Goal: Task Accomplishment & Management: Manage account settings

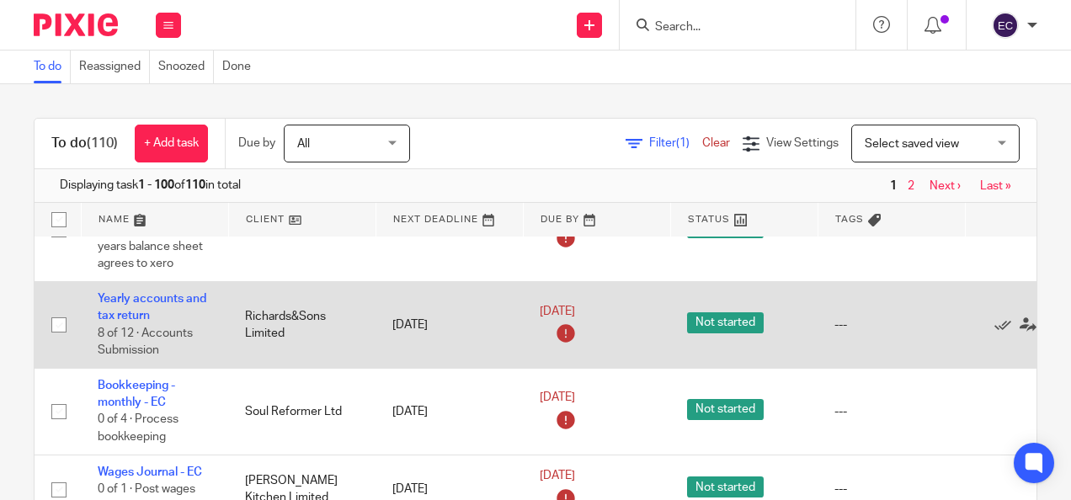
scroll to position [1392, 0]
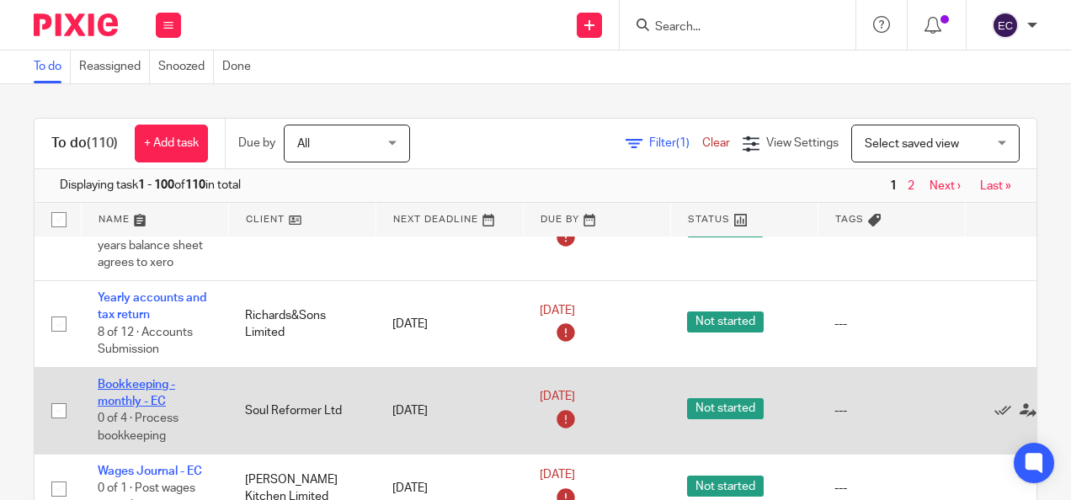
click at [135, 382] on link "Bookkeeping - monthly - EC" at bounding box center [136, 393] width 77 height 29
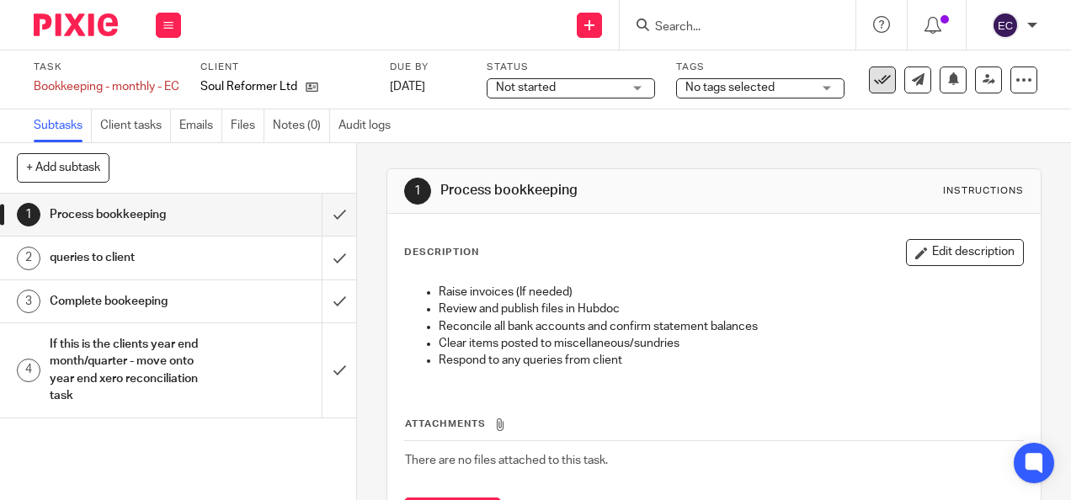
click at [874, 74] on icon at bounding box center [882, 80] width 17 height 17
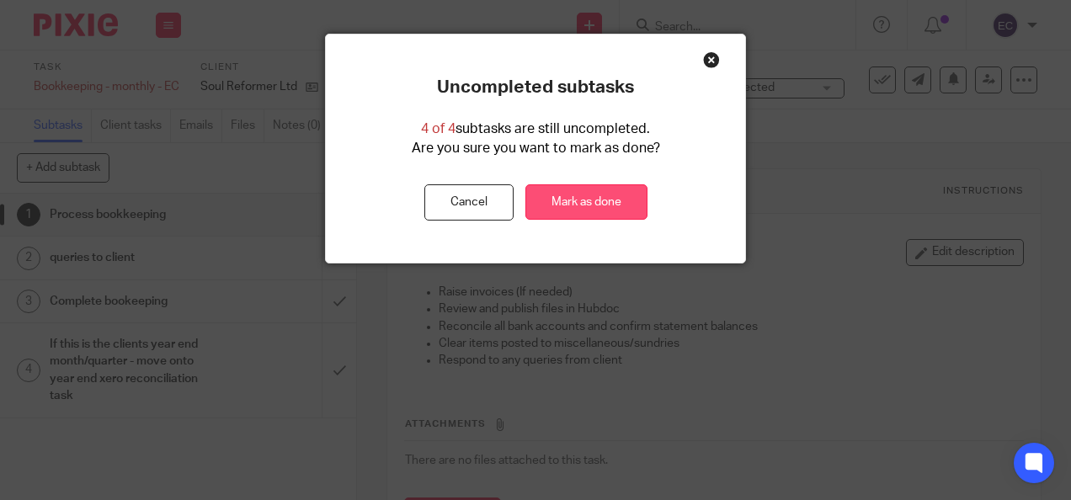
click at [596, 206] on link "Mark as done" at bounding box center [586, 202] width 122 height 36
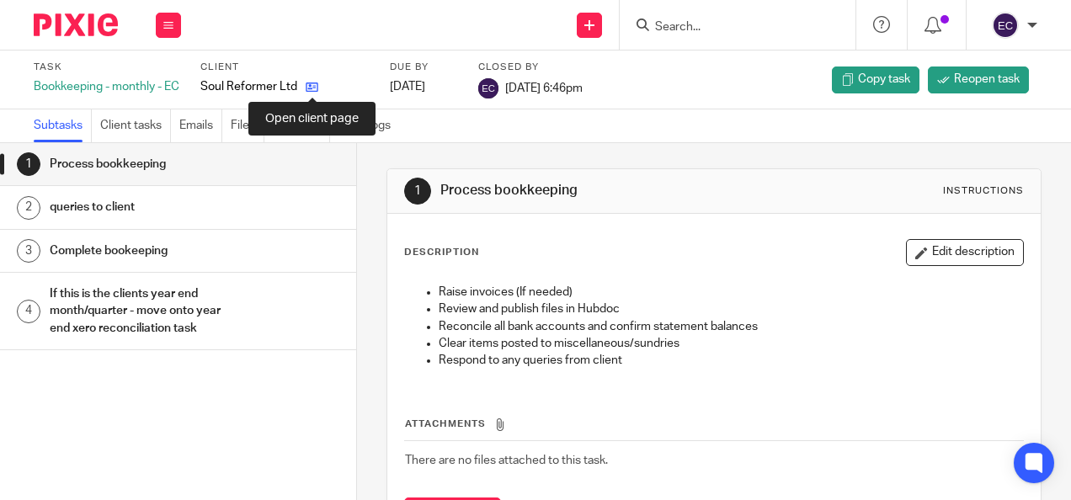
click at [311, 82] on icon at bounding box center [312, 87] width 13 height 13
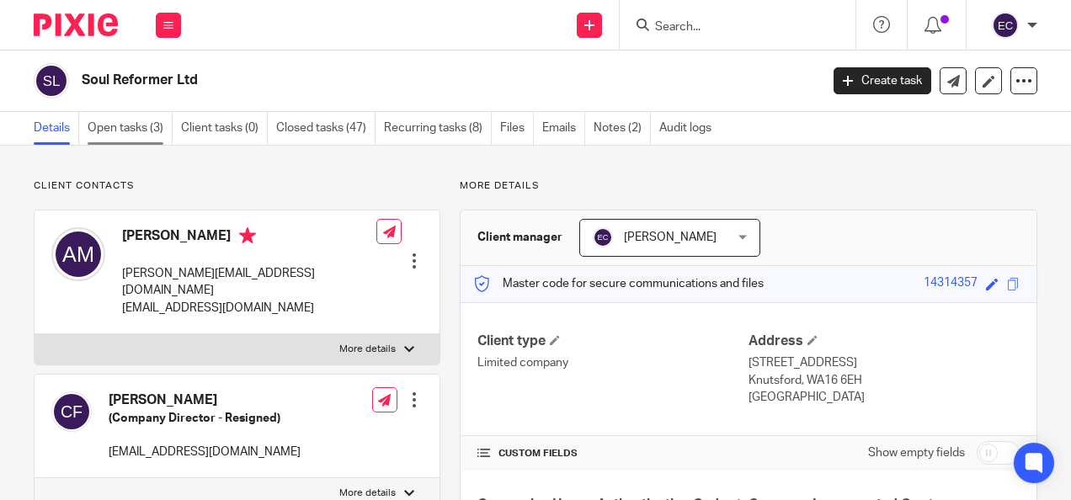
click at [157, 135] on link "Open tasks (3)" at bounding box center [130, 128] width 85 height 33
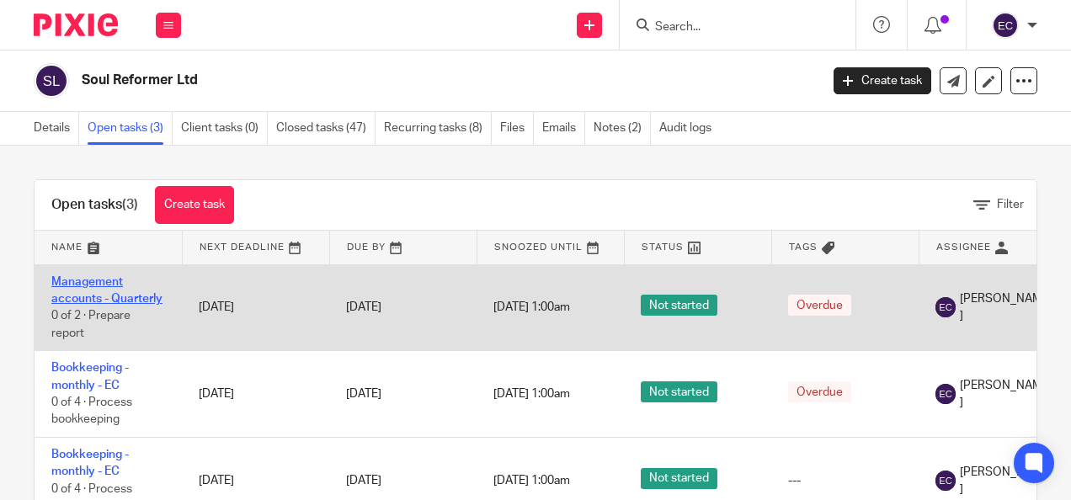
click at [126, 299] on link "Management accounts - Quarterly" at bounding box center [106, 290] width 111 height 29
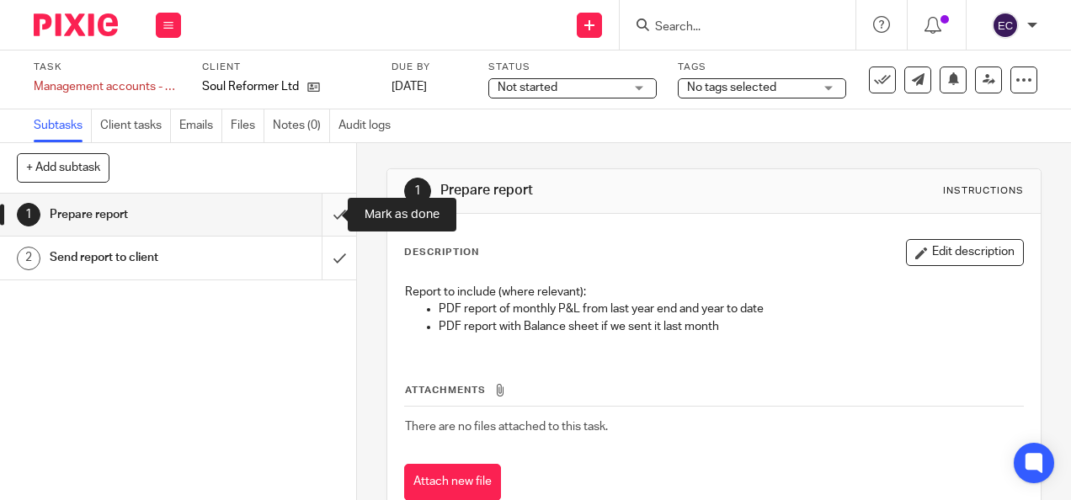
click at [318, 215] on input "submit" at bounding box center [178, 215] width 356 height 42
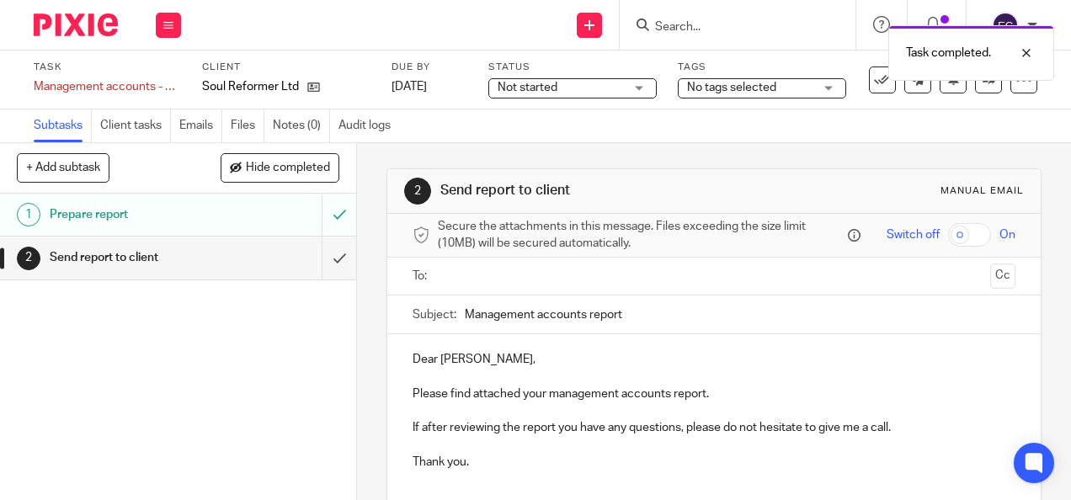
click at [472, 284] on input "text" at bounding box center [713, 276] width 539 height 19
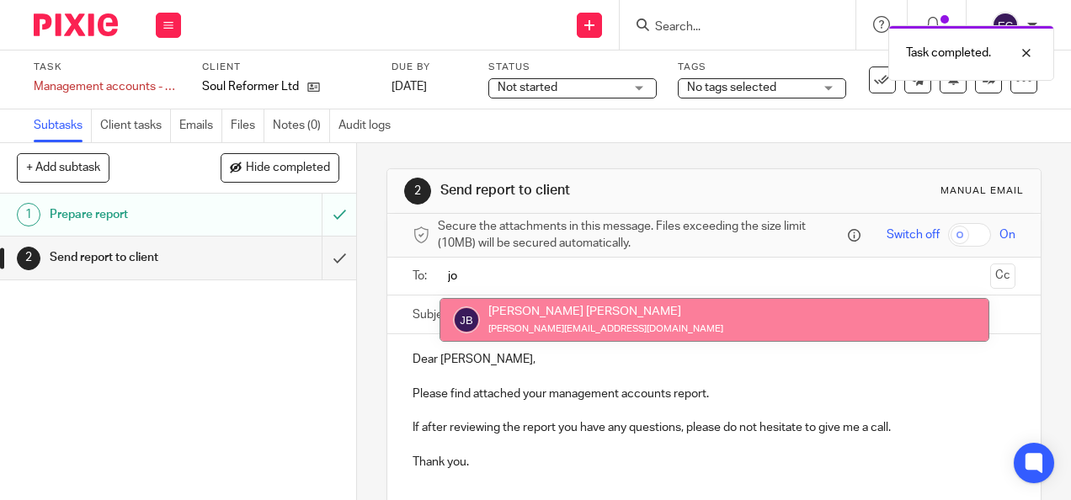
type input "jo"
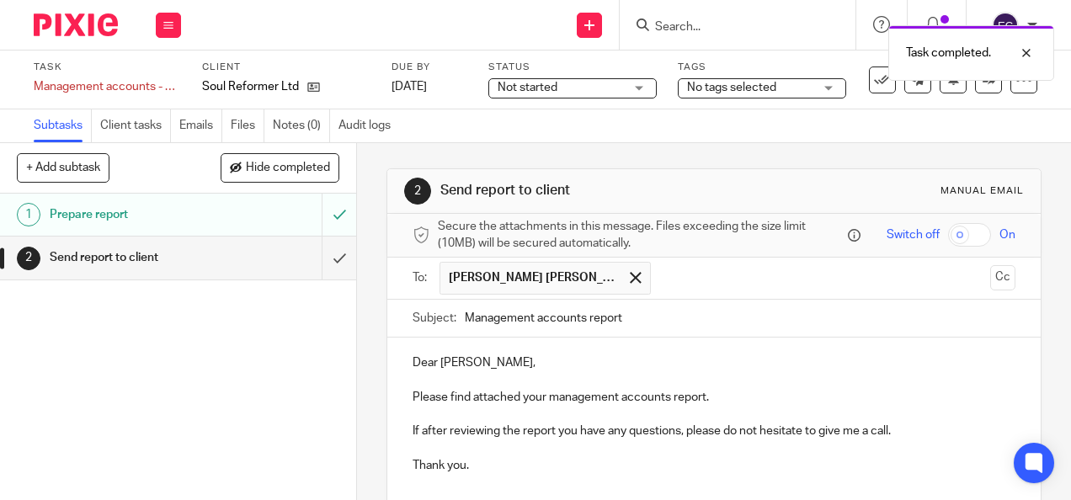
click at [664, 288] on input "text" at bounding box center [821, 278] width 324 height 33
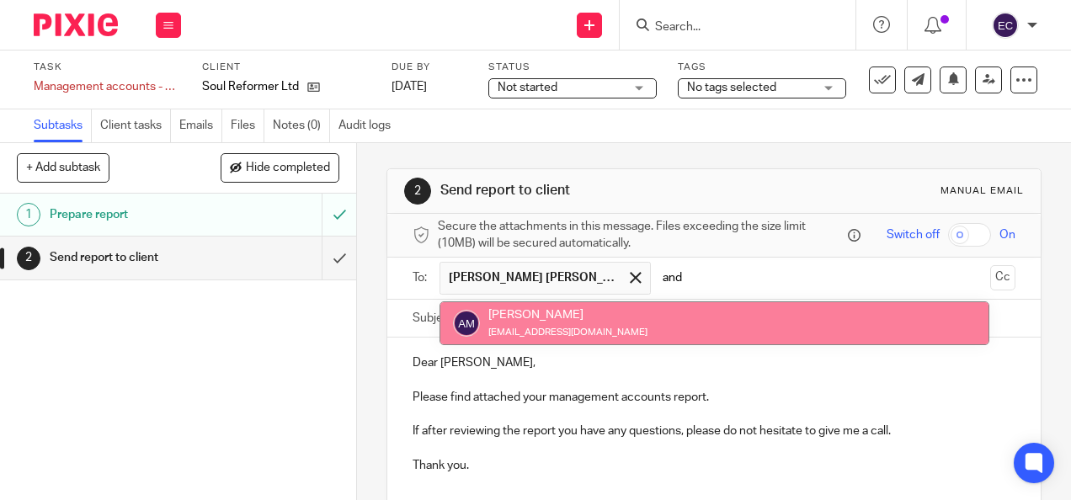
type input "and"
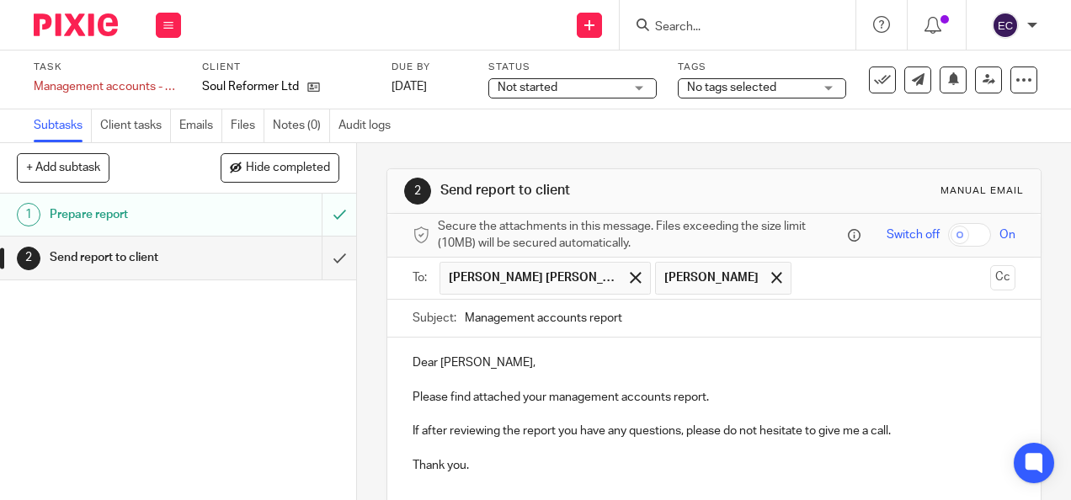
click at [544, 358] on div "Dear Andy, Please find attached your management accounts report. If after revie…" at bounding box center [713, 412] width 652 height 149
click at [705, 402] on p "Please find attached your management accounts report." at bounding box center [713, 397] width 602 height 17
click at [895, 439] on p "If after reviewing the report you have any questions, please do not hesitate to…" at bounding box center [713, 431] width 602 height 17
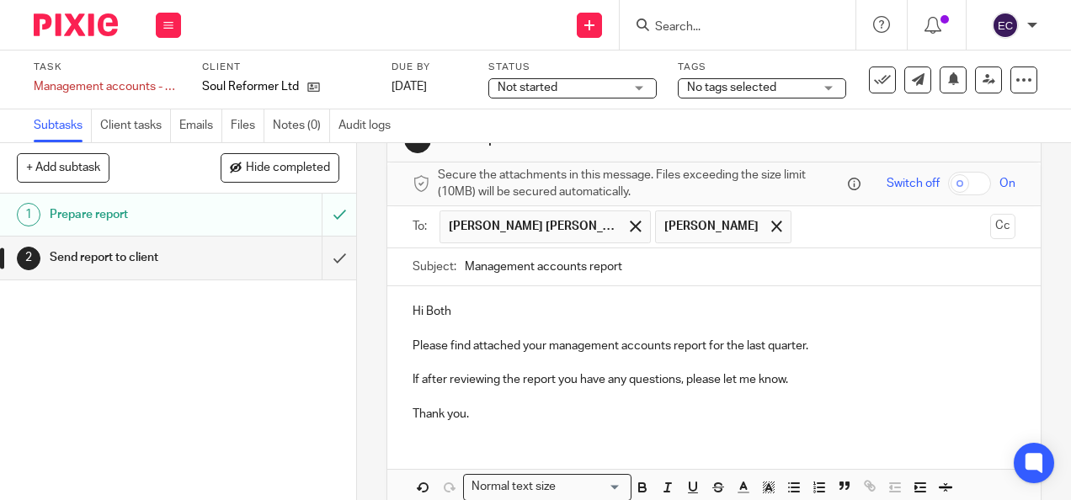
scroll to position [52, 0]
click at [500, 418] on p "Thank you." at bounding box center [713, 413] width 602 height 17
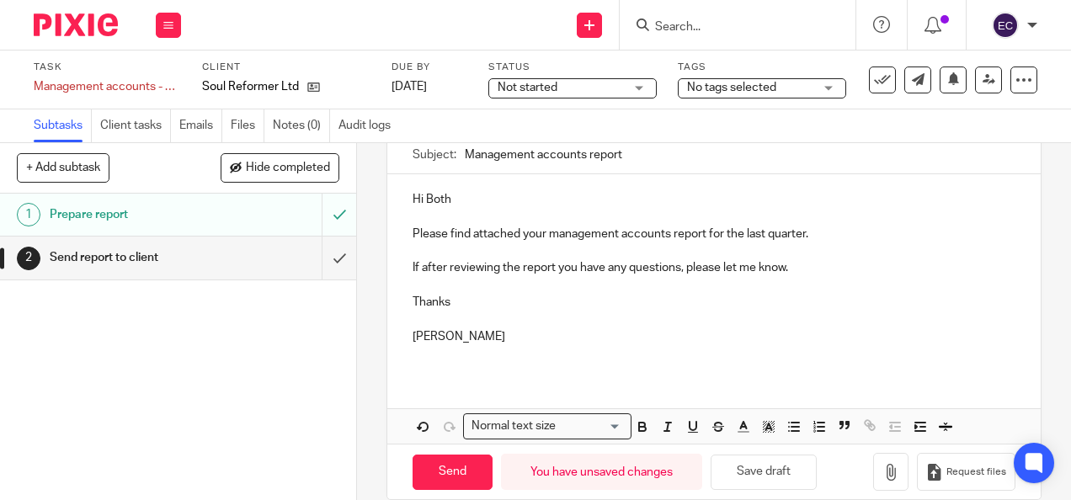
scroll to position [178, 0]
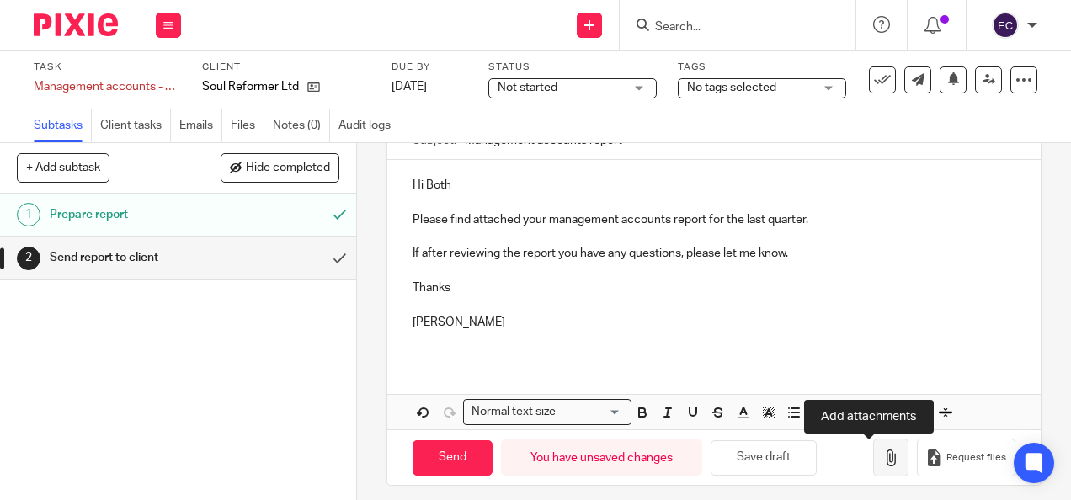
click at [882, 466] on icon "button" at bounding box center [890, 458] width 17 height 17
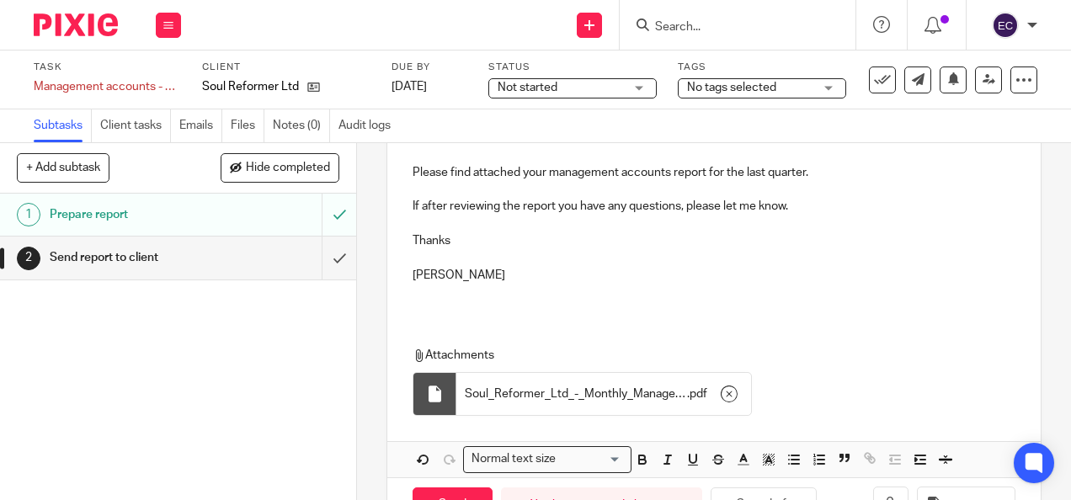
scroll to position [286, 0]
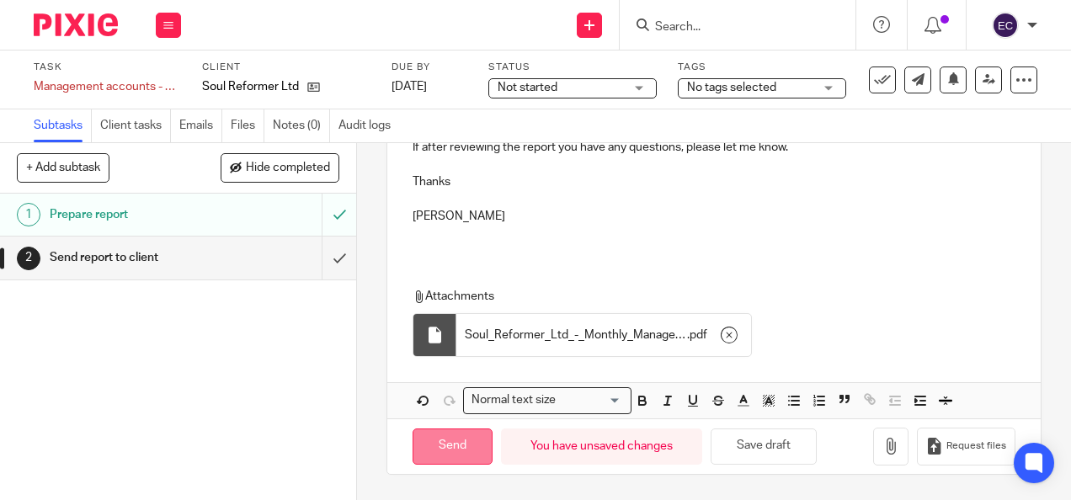
click at [466, 450] on input "Send" at bounding box center [452, 446] width 80 height 36
type input "Sent"
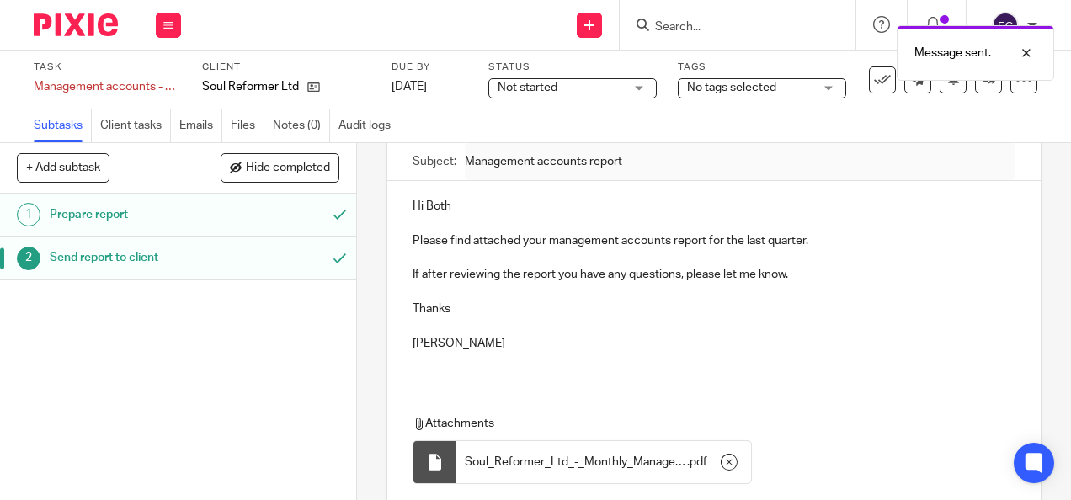
scroll to position [143, 0]
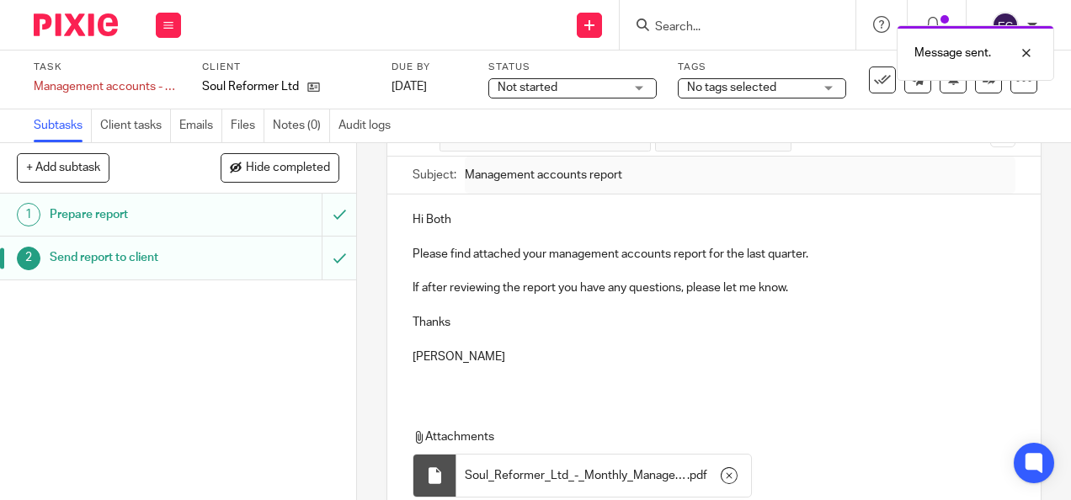
click at [320, 82] on div "Soul Reformer Ltd" at bounding box center [286, 86] width 168 height 17
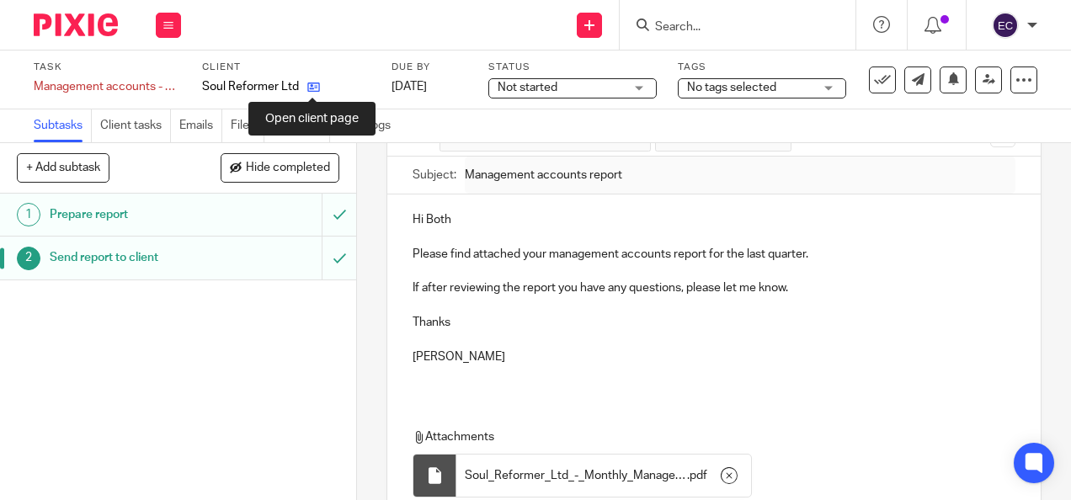
click at [311, 82] on icon at bounding box center [313, 87] width 13 height 13
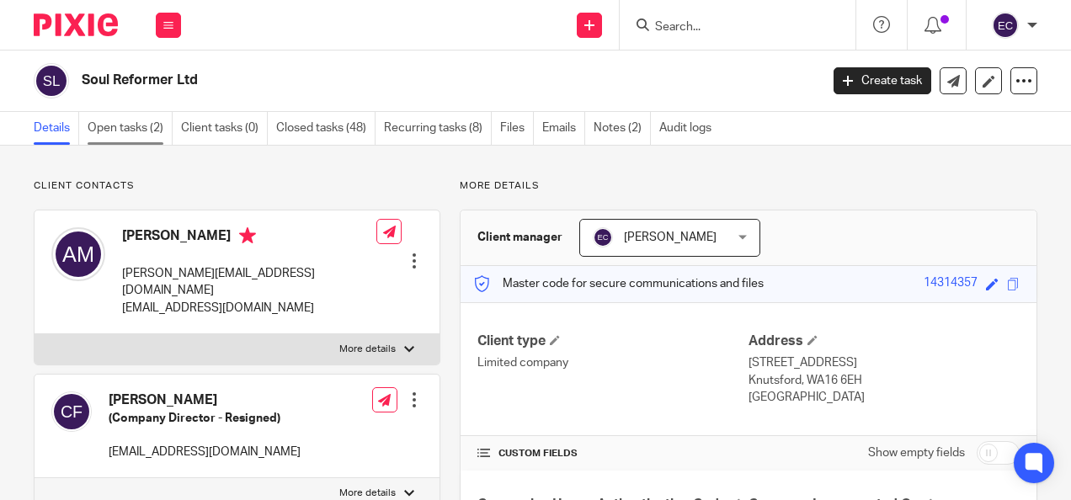
click at [133, 133] on link "Open tasks (2)" at bounding box center [130, 128] width 85 height 33
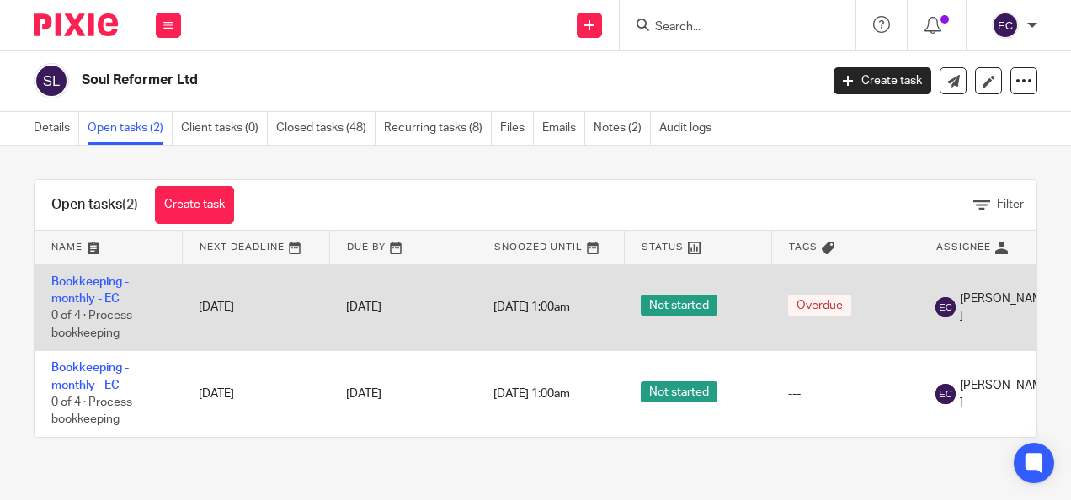
scroll to position [0, 202]
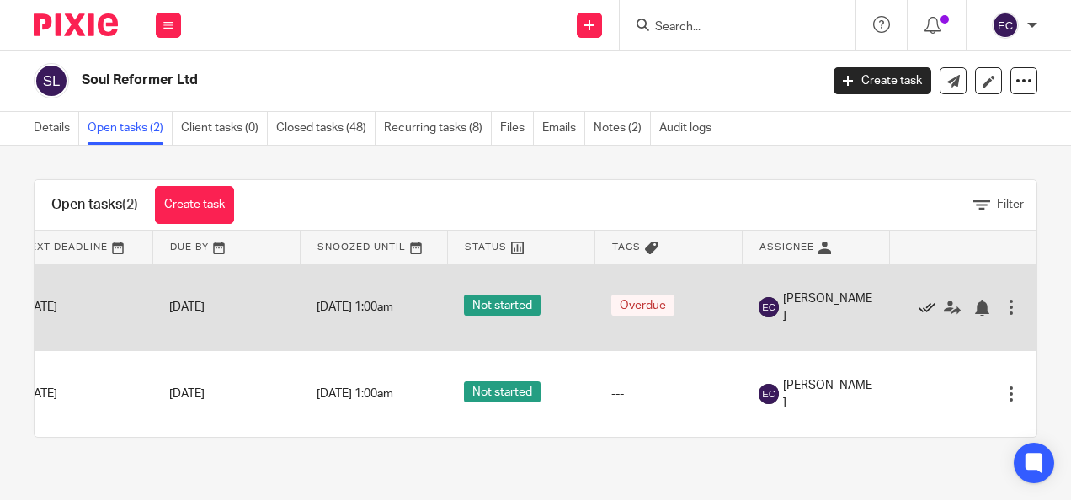
click at [918, 307] on icon at bounding box center [926, 308] width 17 height 17
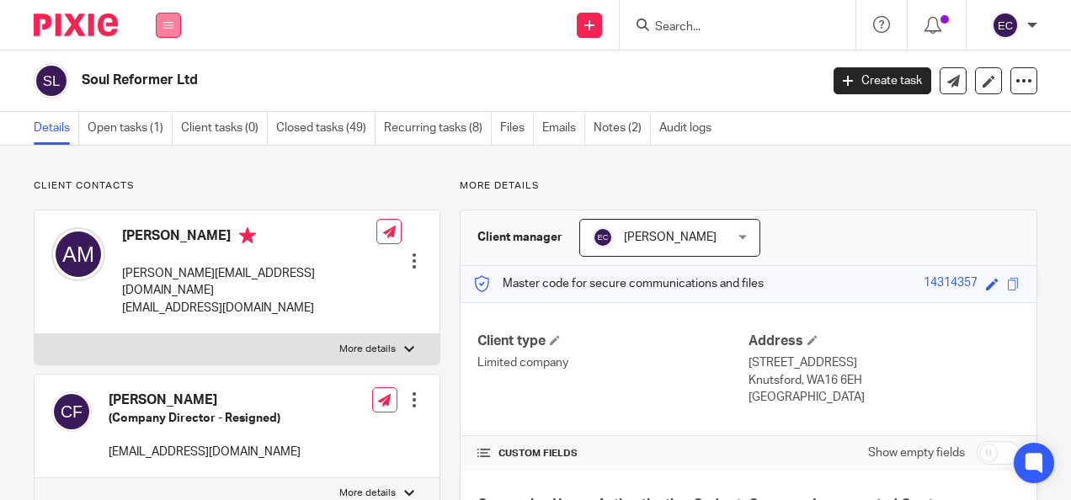
click at [170, 21] on icon at bounding box center [168, 25] width 10 height 10
click at [167, 72] on li "Work" at bounding box center [168, 79] width 45 height 24
click at [162, 82] on link "Work" at bounding box center [159, 78] width 27 height 12
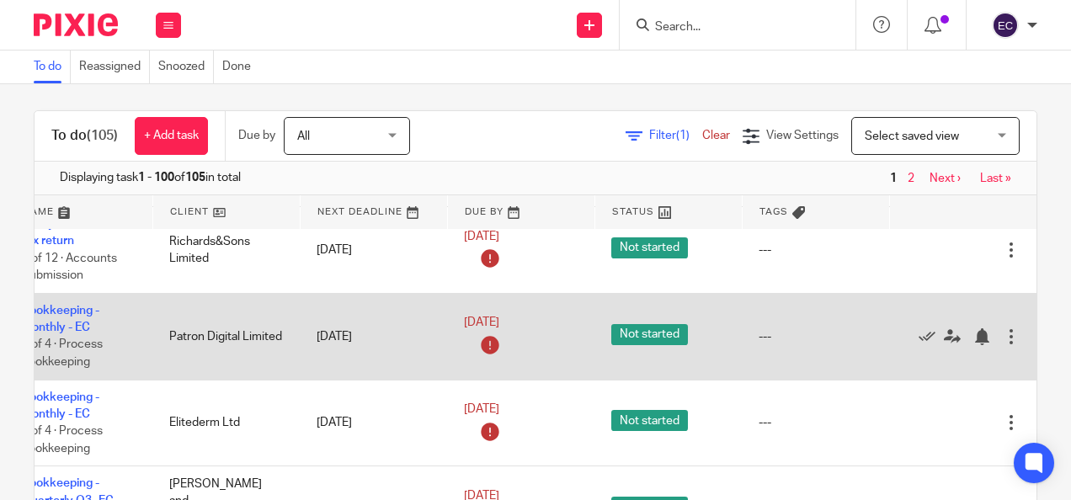
scroll to position [1459, 114]
click at [918, 329] on icon at bounding box center [926, 336] width 17 height 17
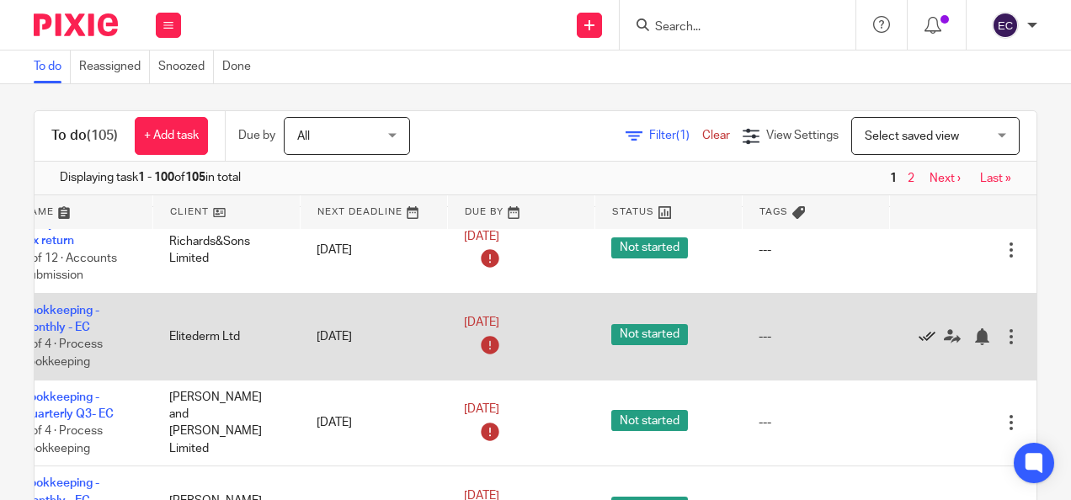
click at [918, 328] on icon at bounding box center [926, 336] width 17 height 17
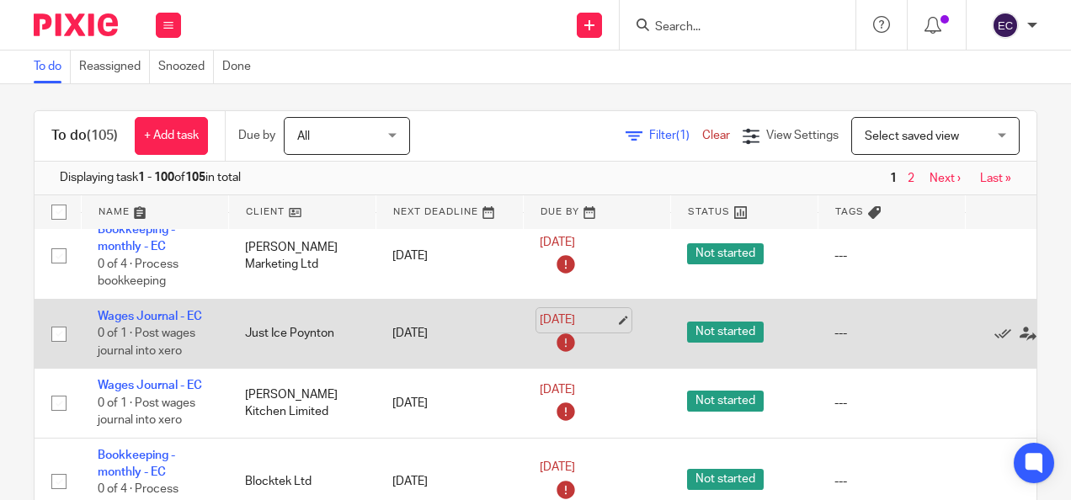
scroll to position [1799, 114]
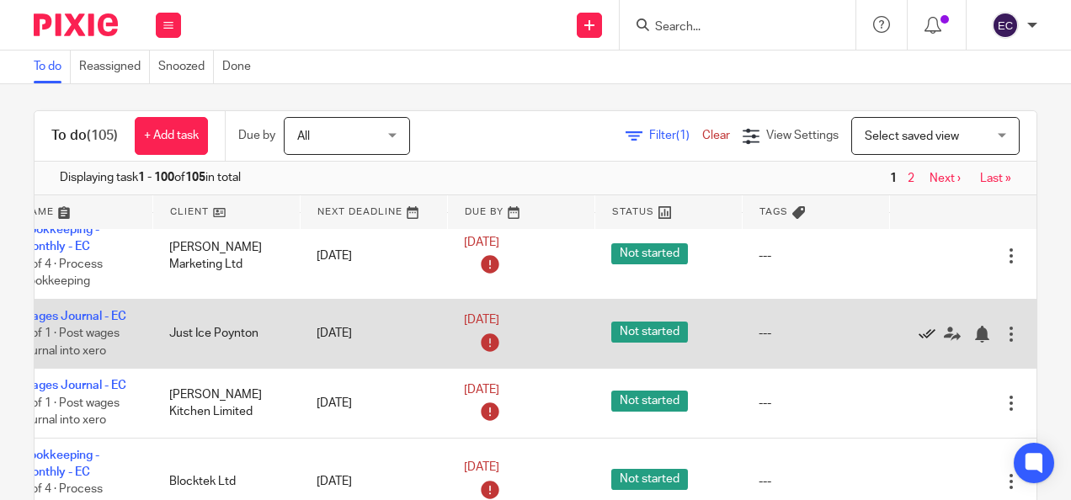
click at [918, 328] on icon at bounding box center [926, 334] width 17 height 17
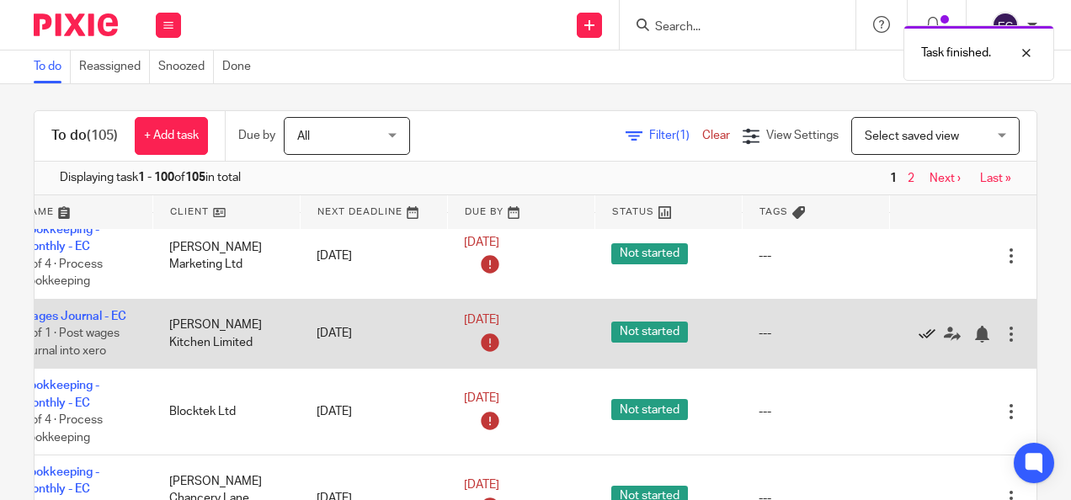
click at [918, 328] on icon at bounding box center [926, 334] width 17 height 17
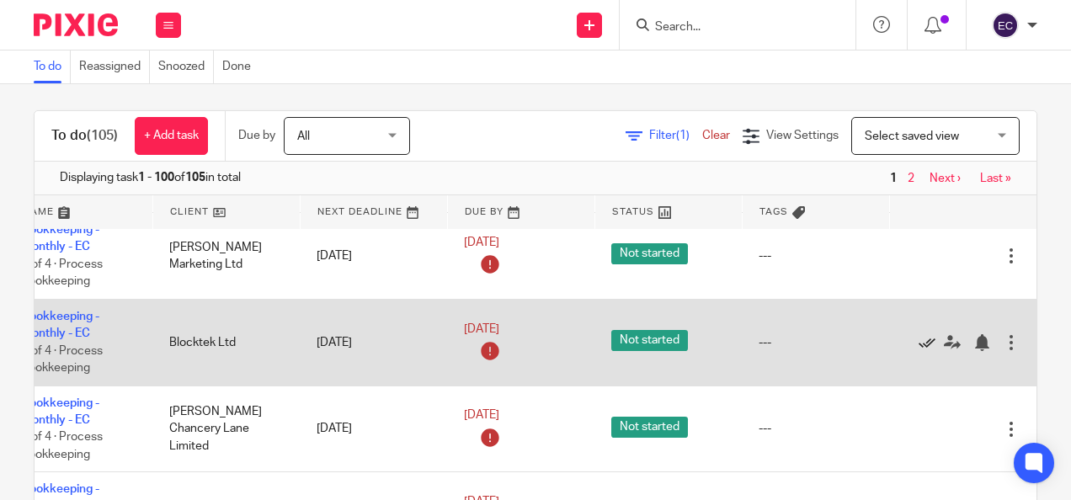
click at [918, 334] on icon at bounding box center [926, 342] width 17 height 17
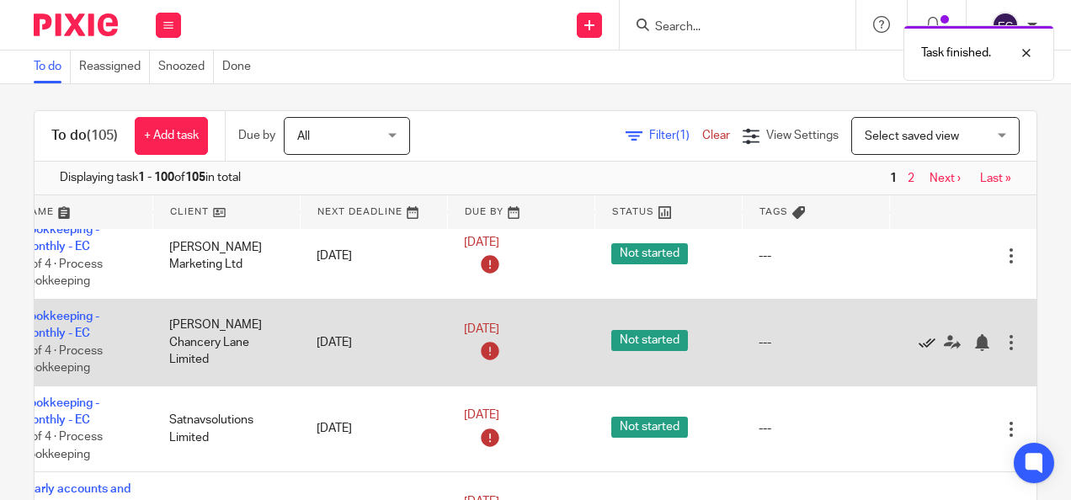
click at [918, 334] on icon at bounding box center [926, 342] width 17 height 17
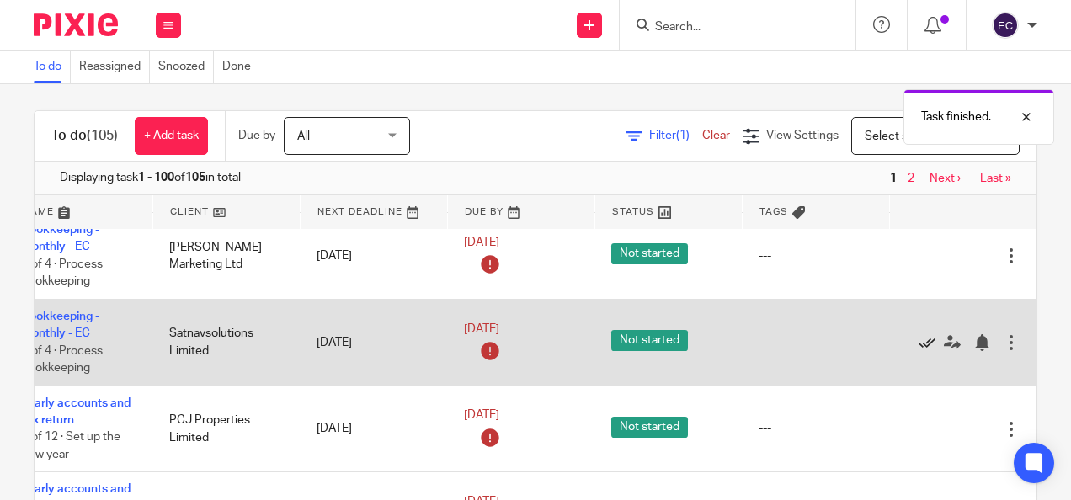
click at [918, 337] on icon at bounding box center [926, 342] width 17 height 17
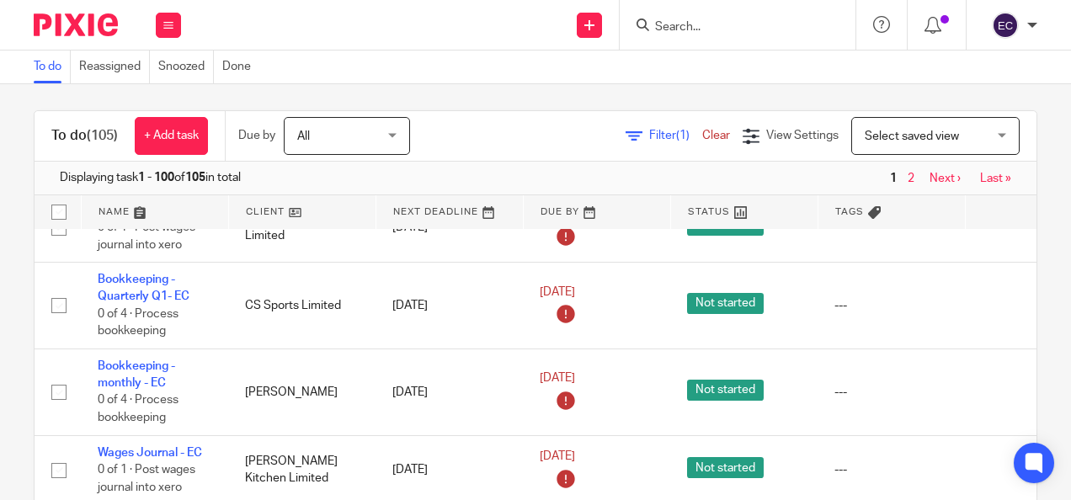
scroll to position [2269, 0]
